Goal: Task Accomplishment & Management: Use online tool/utility

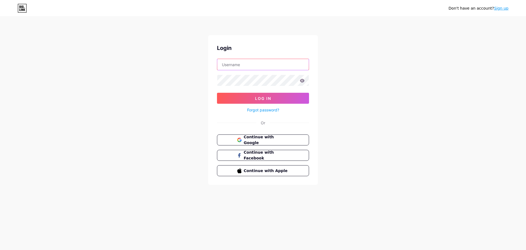
click at [244, 59] on input "text" at bounding box center [263, 64] width 92 height 11
paste input "[DOMAIN_NAME][EMAIL_ADDRESS][DOMAIN_NAME]"
type input "[DOMAIN_NAME][EMAIL_ADDRESS][DOMAIN_NAME]"
click at [302, 81] on icon at bounding box center [302, 81] width 5 height 4
click at [304, 81] on icon at bounding box center [302, 81] width 5 height 4
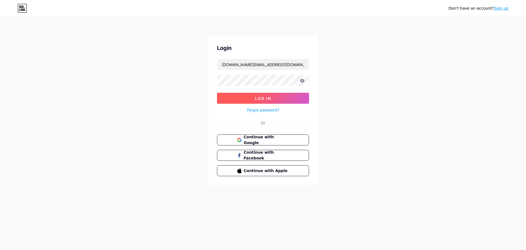
click at [293, 97] on button "Log In" at bounding box center [263, 98] width 92 height 11
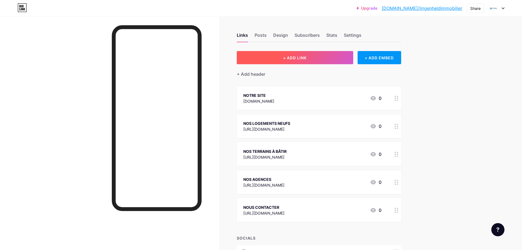
click at [287, 59] on span "+ ADD LINK" at bounding box center [295, 57] width 24 height 5
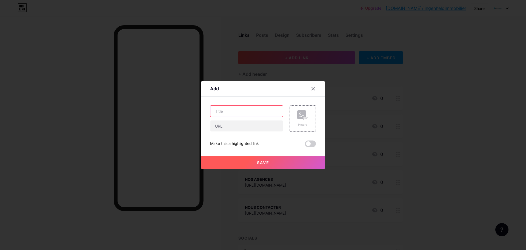
click at [245, 110] on input "text" at bounding box center [247, 111] width 72 height 11
type input "P"
type input "p"
type input "PORTES OUVERTES ECORED"
click at [248, 130] on input "text" at bounding box center [247, 125] width 72 height 11
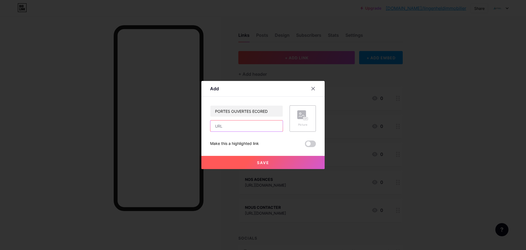
click at [220, 125] on input "text" at bounding box center [247, 125] width 72 height 11
paste input "[URL][DOMAIN_NAME]"
type input "[URL][DOMAIN_NAME]"
click at [312, 145] on span at bounding box center [310, 143] width 11 height 7
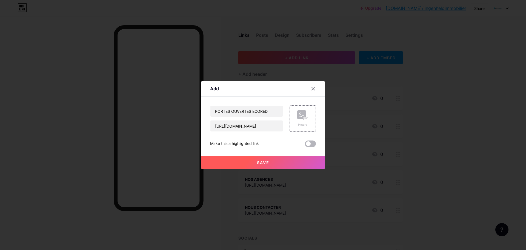
click at [305, 145] on input "checkbox" at bounding box center [305, 145] width 0 height 0
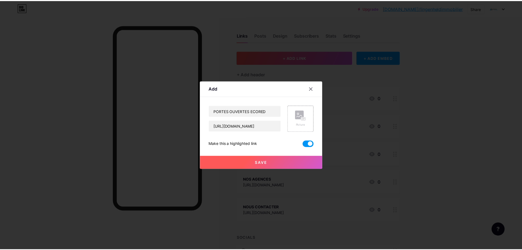
scroll to position [0, 0]
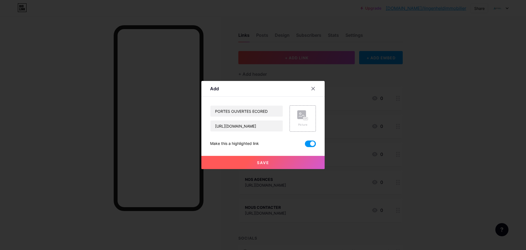
click at [262, 162] on span "Save" at bounding box center [263, 162] width 12 height 5
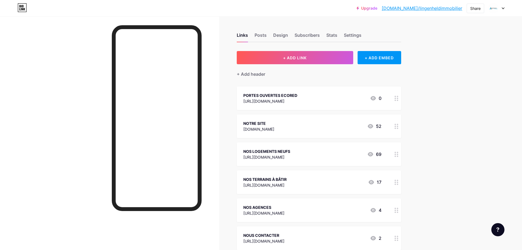
click at [399, 105] on div at bounding box center [396, 98] width 9 height 24
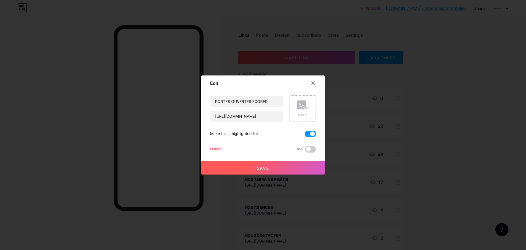
click at [261, 164] on button "Save" at bounding box center [262, 167] width 123 height 13
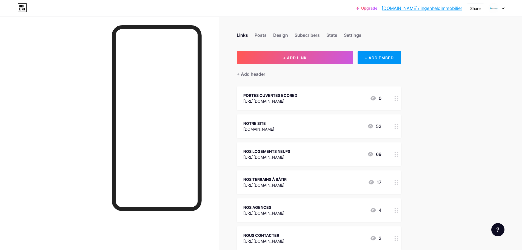
click at [396, 100] on circle at bounding box center [395, 99] width 1 height 1
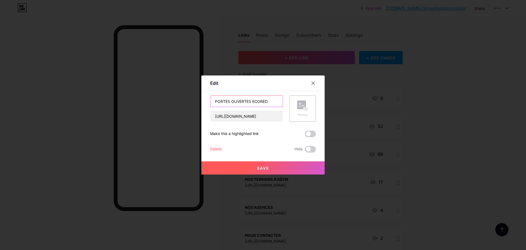
click at [216, 100] on input "PORTES OUVERTES ECORED" at bounding box center [247, 101] width 72 height 11
type input "INSCRITPION PORTES OUVERTES ECORED"
click at [444, 129] on div at bounding box center [263, 125] width 526 height 250
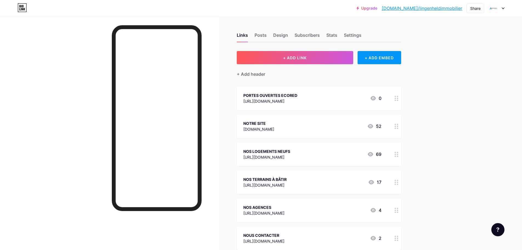
click at [297, 93] on div "PORTES OUVERTES ECORED" at bounding box center [270, 95] width 54 height 6
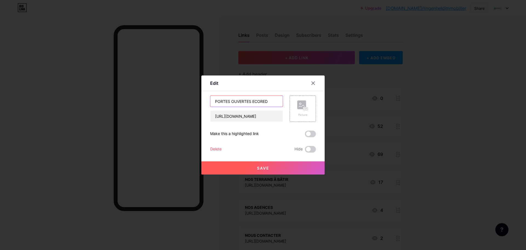
click at [216, 101] on input "PORTES OUVERTES ECORED" at bounding box center [247, 101] width 72 height 11
type input "INSCRIPTION PORTES OUVERTES ECORED"
click at [282, 172] on button "Save" at bounding box center [262, 167] width 123 height 13
